Goal: Task Accomplishment & Management: Use online tool/utility

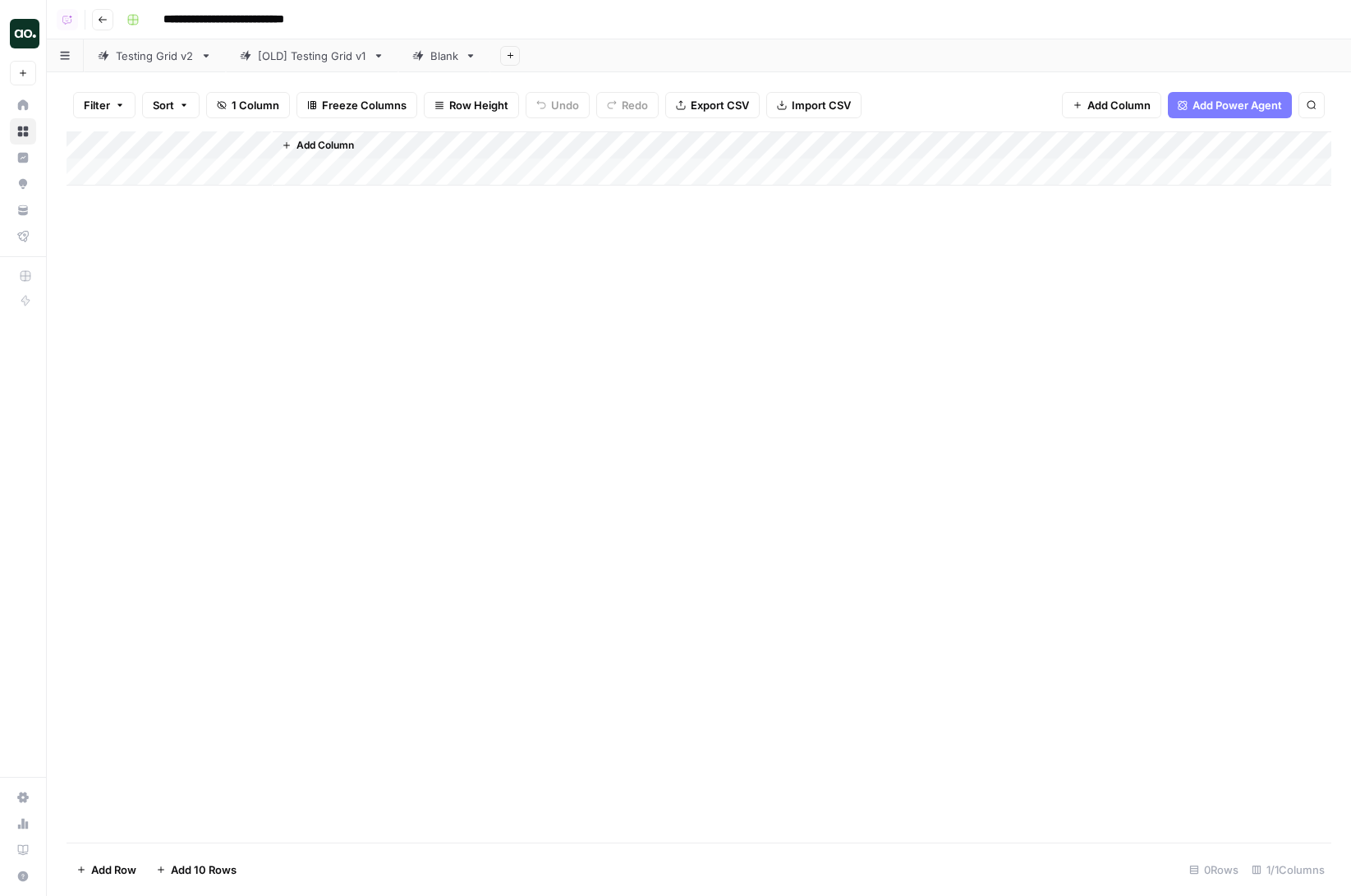
click at [388, 456] on div "Add Column" at bounding box center [699, 487] width 1265 height 711
click at [388, 402] on div "Add Column" at bounding box center [699, 487] width 1265 height 711
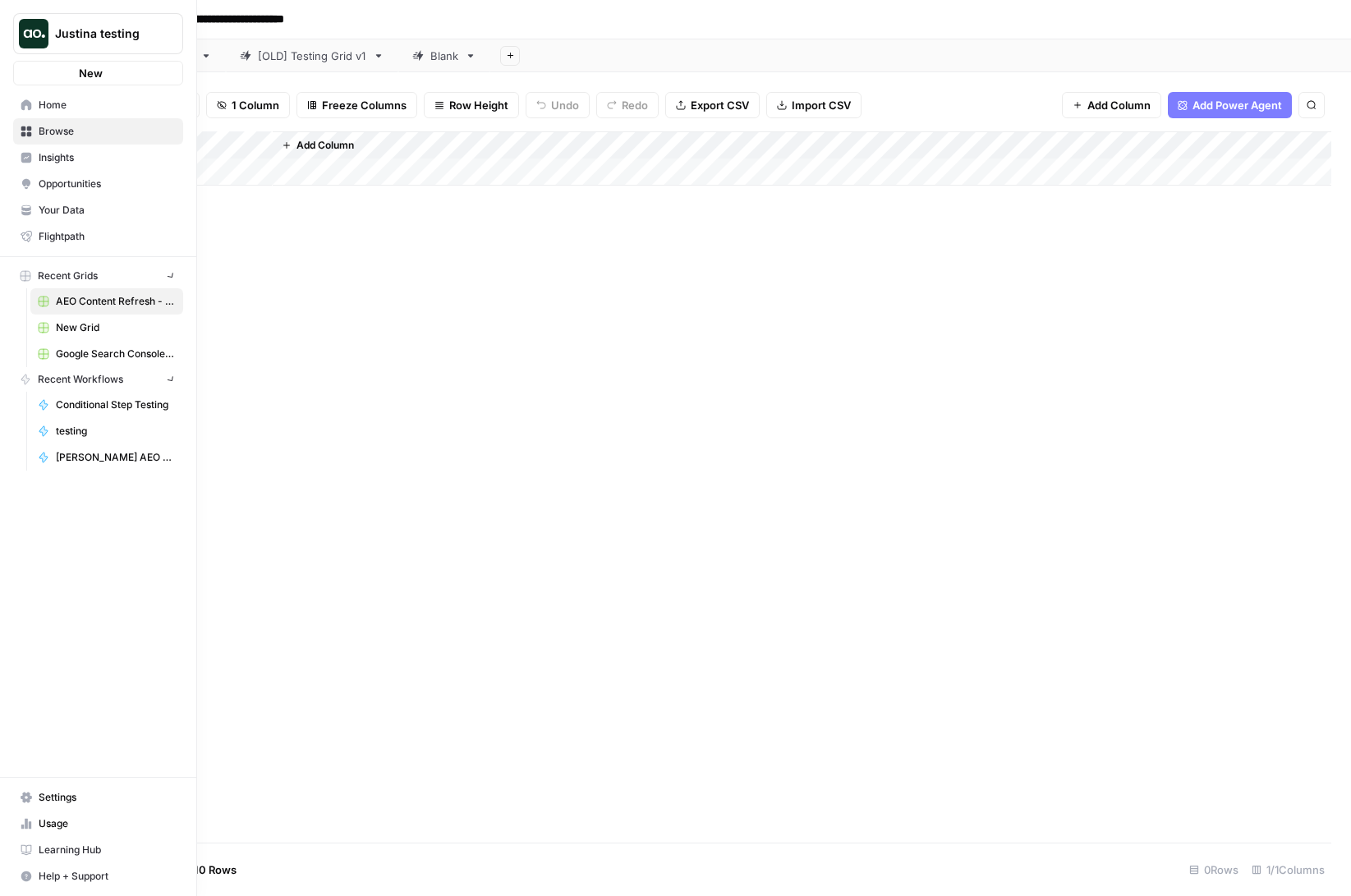
click at [34, 102] on link "Home" at bounding box center [98, 105] width 170 height 27
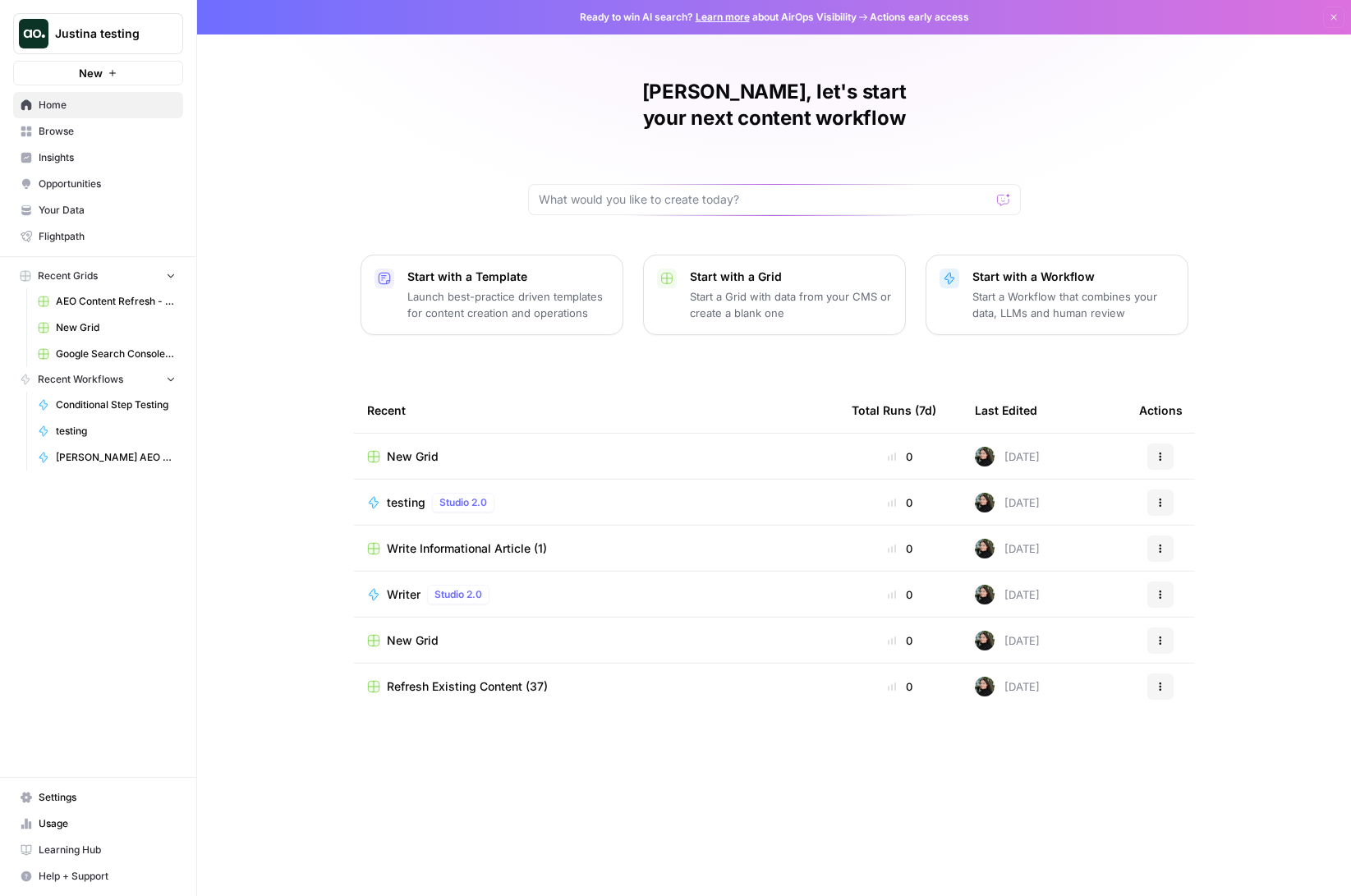
click at [119, 92] on link "Home" at bounding box center [98, 105] width 170 height 27
click at [119, 97] on span "Home" at bounding box center [107, 105] width 137 height 15
click at [112, 22] on button "Justina testing" at bounding box center [98, 33] width 170 height 41
type input "buil"
click at [125, 127] on span "AirOps Builders" at bounding box center [158, 123] width 217 height 17
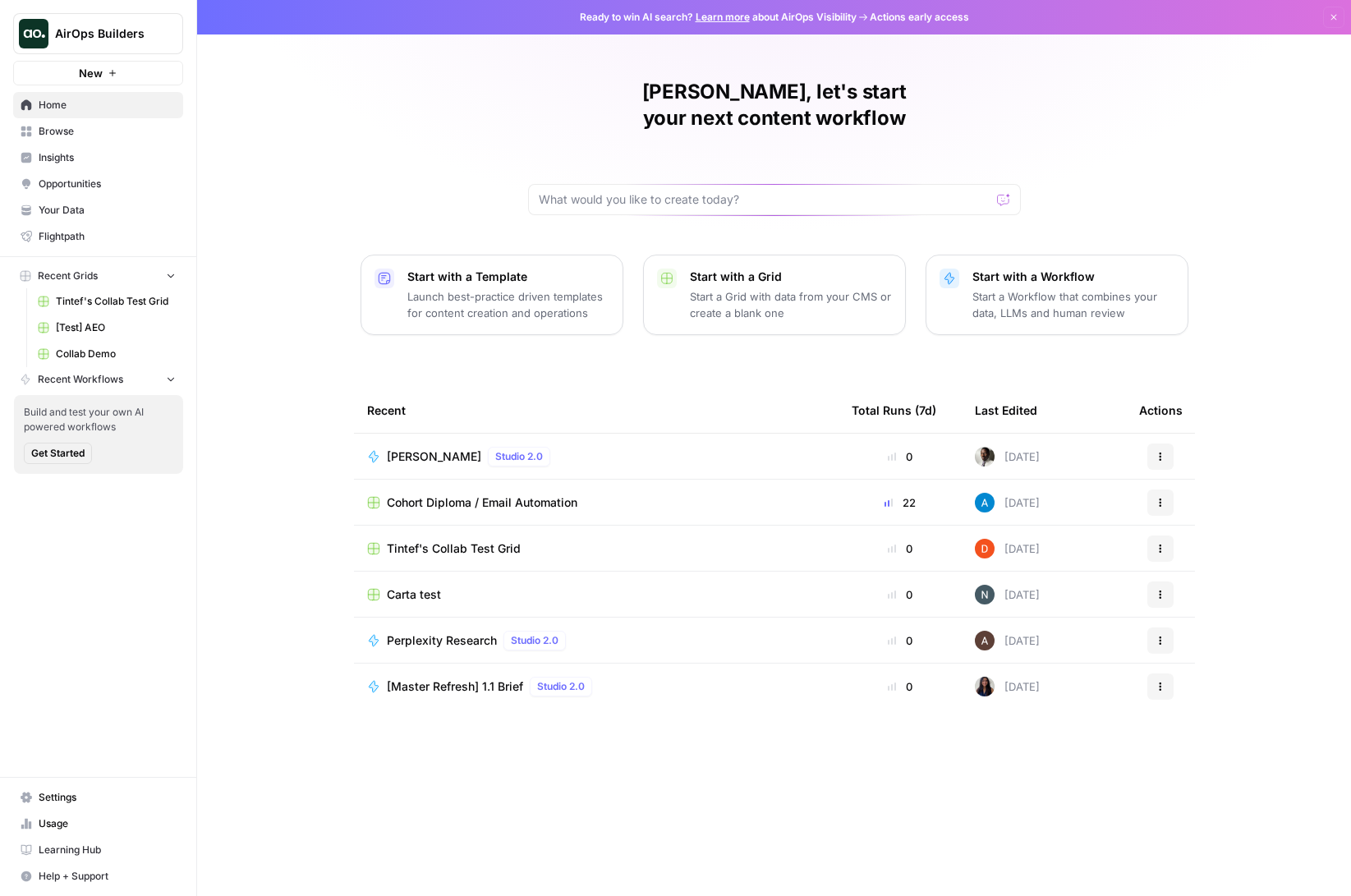
click at [444, 540] on span "Tintef's Collab Test Grid" at bounding box center [454, 549] width 134 height 17
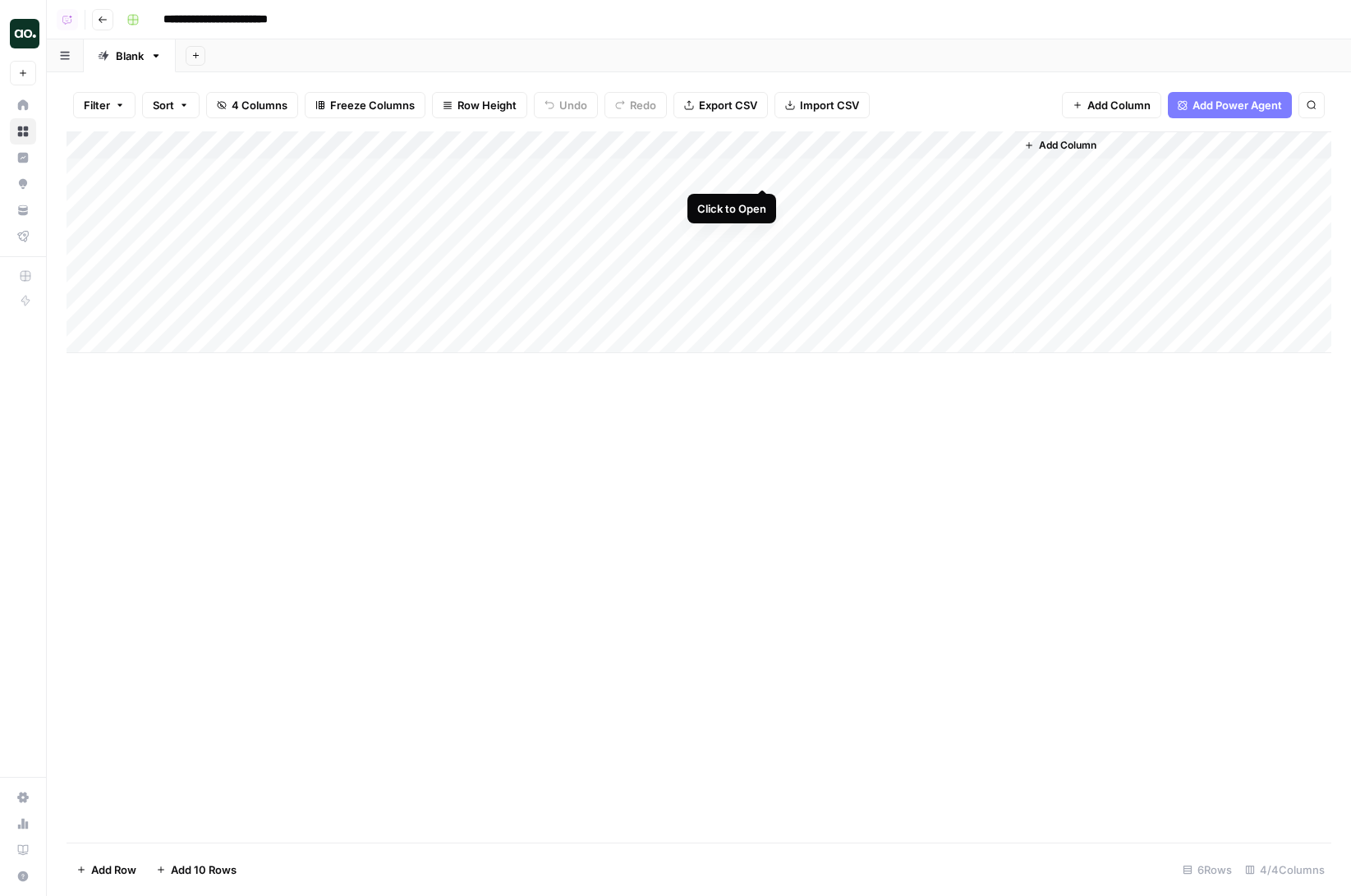
click at [765, 171] on div "Add Column" at bounding box center [699, 242] width 1265 height 222
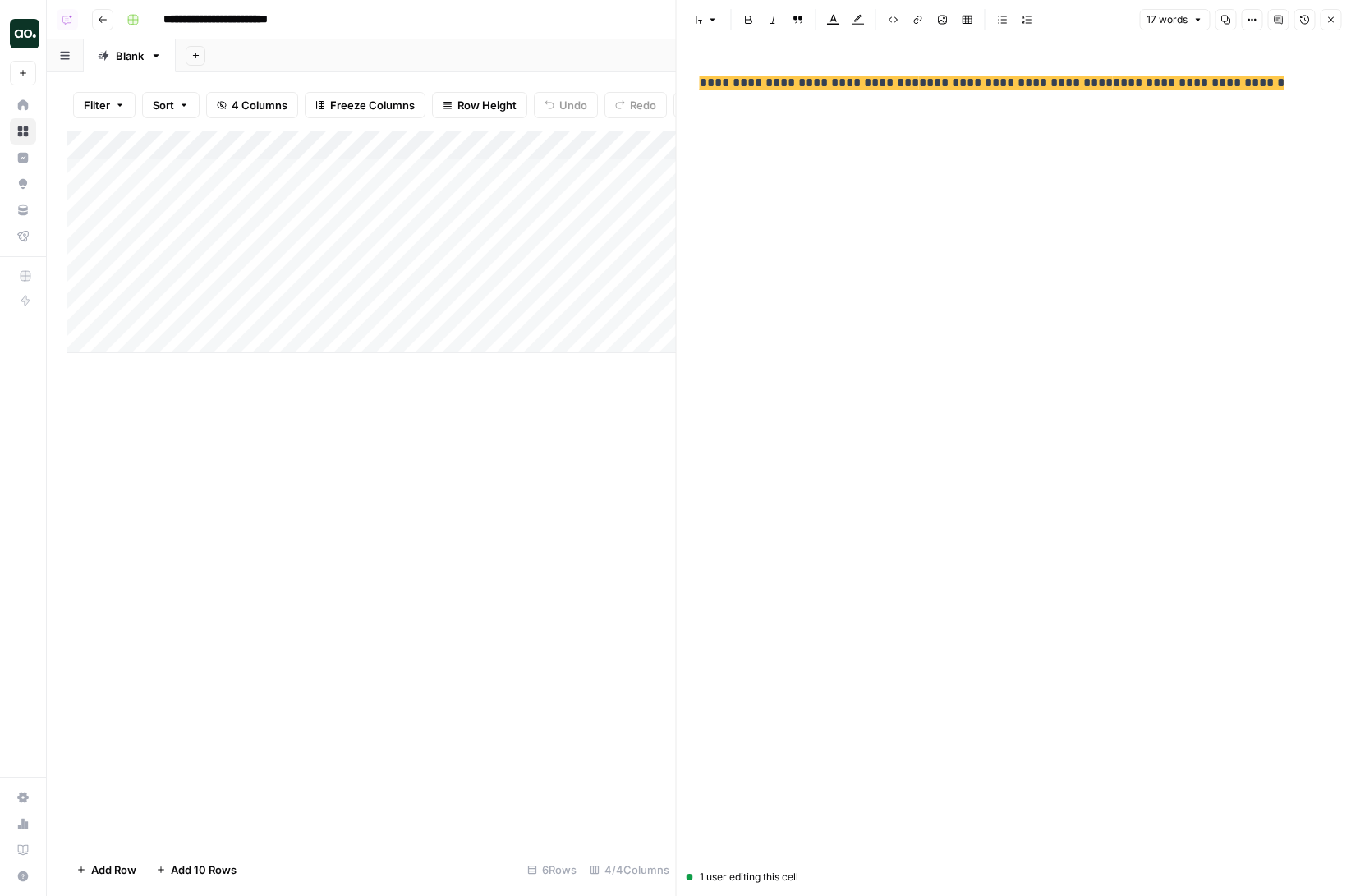
click at [1113, 80] on span "**********" at bounding box center [1199, 83] width 172 height 14
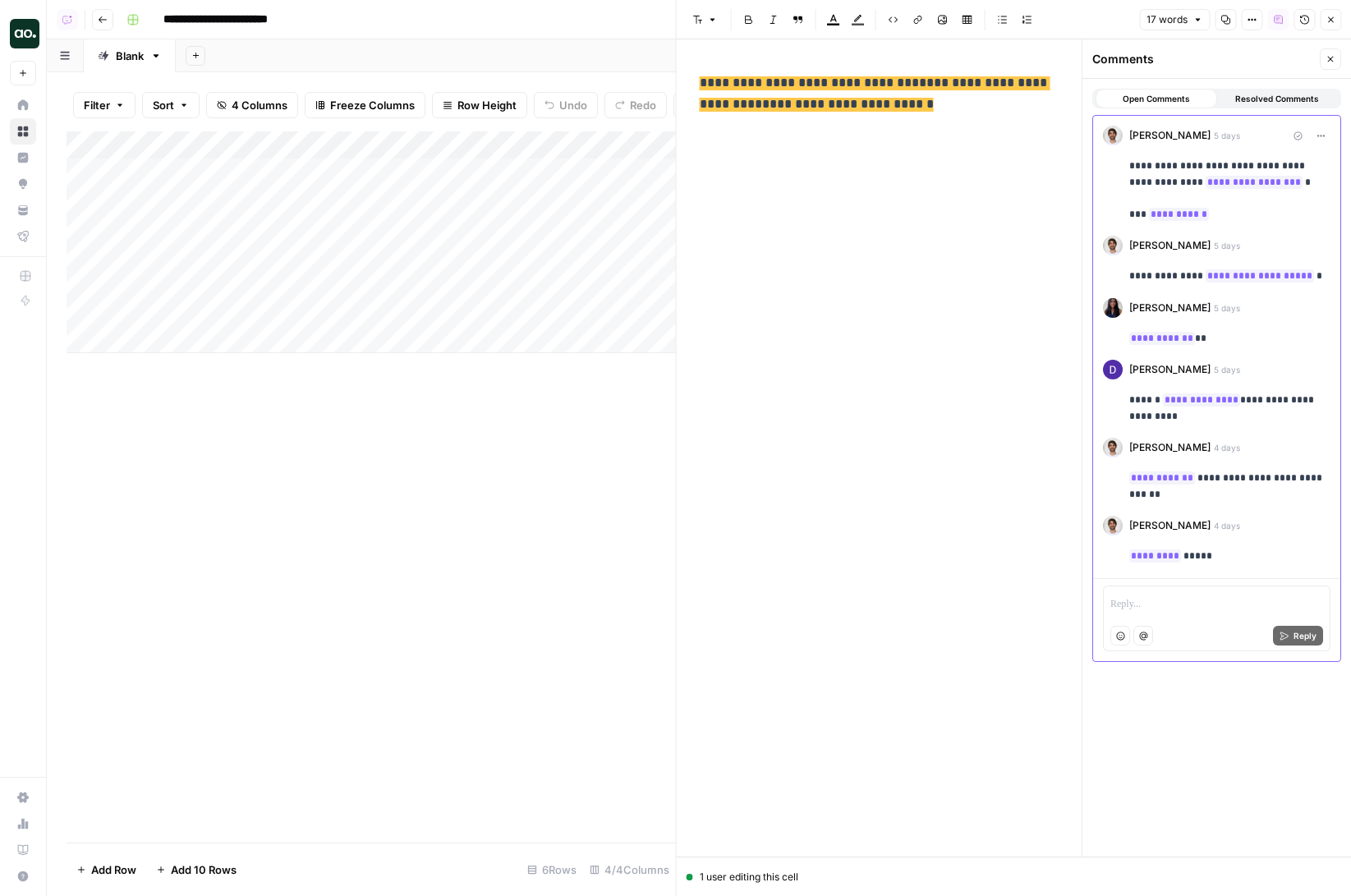
click at [1298, 21] on button "Version History" at bounding box center [1304, 20] width 22 height 22
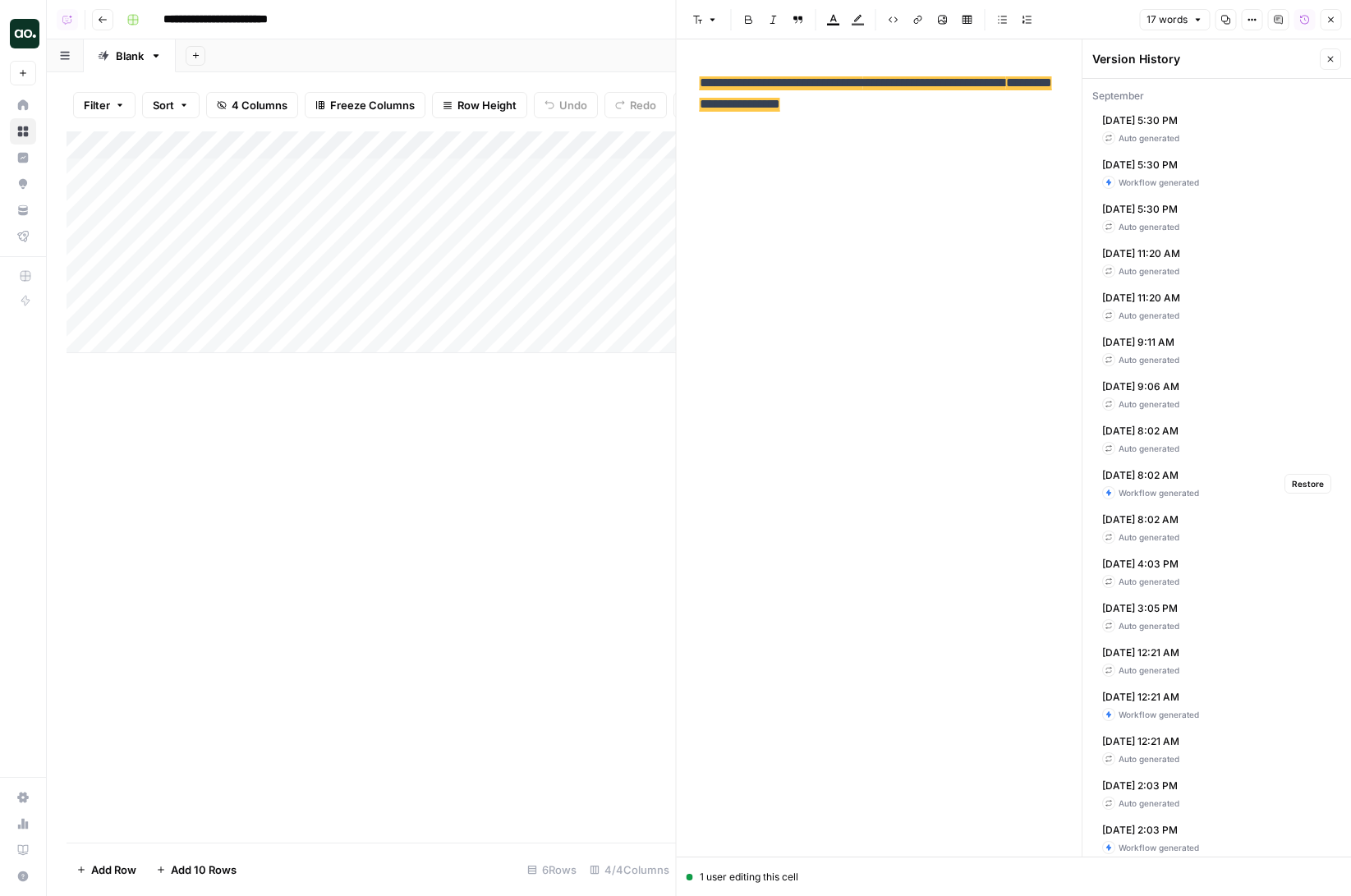
click at [1122, 492] on div "Workflow generated" at bounding box center [1151, 493] width 97 height 13
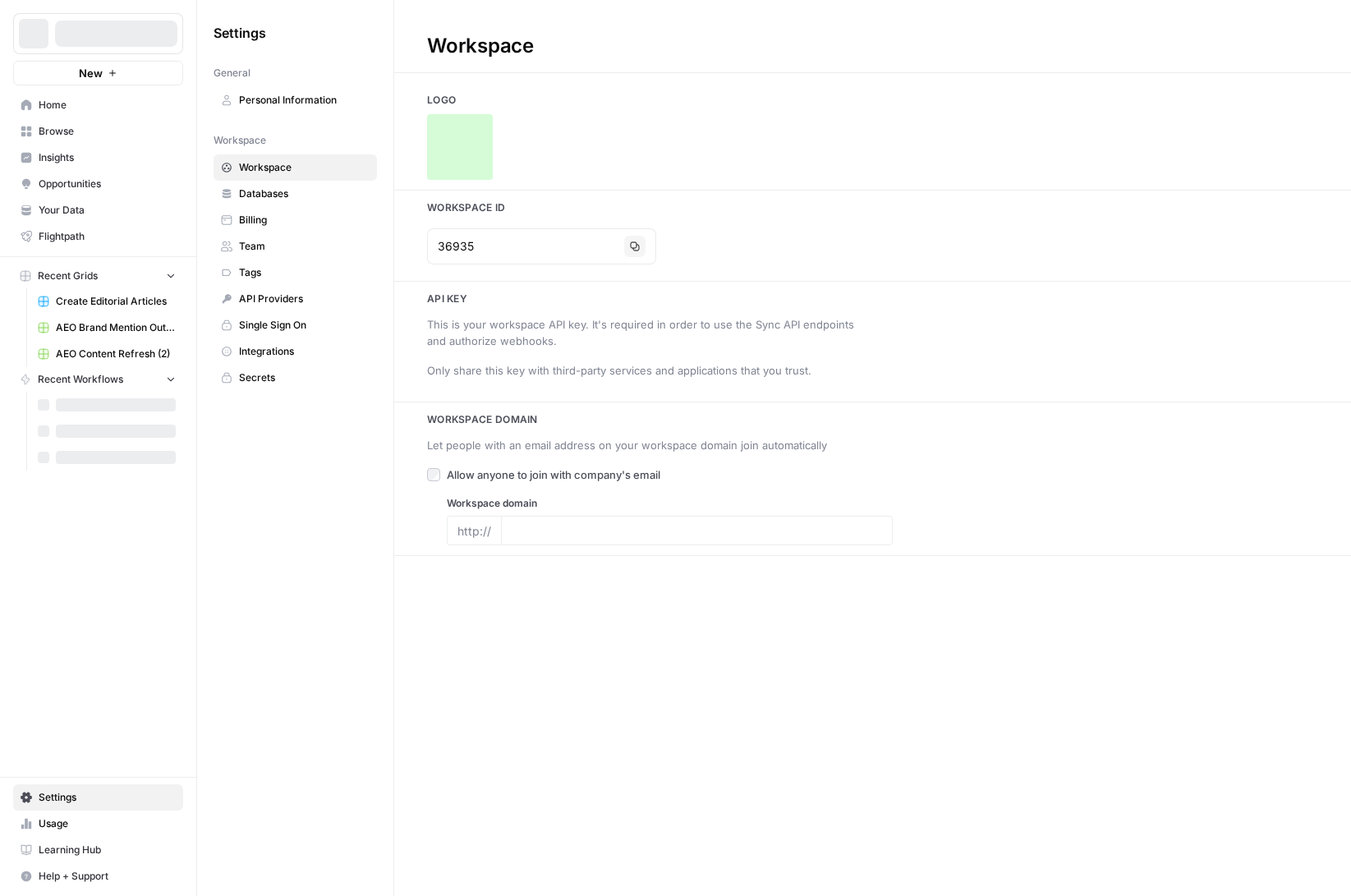
type input "[DOMAIN_NAME]"
